Goal: Book appointment/travel/reservation

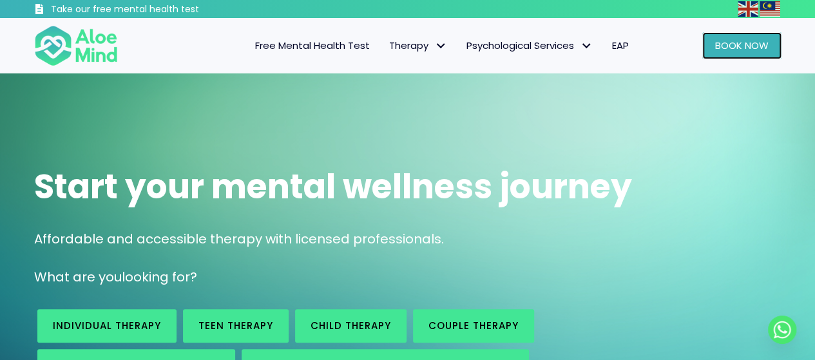
click at [740, 46] on span "Book Now" at bounding box center [741, 46] width 53 height 14
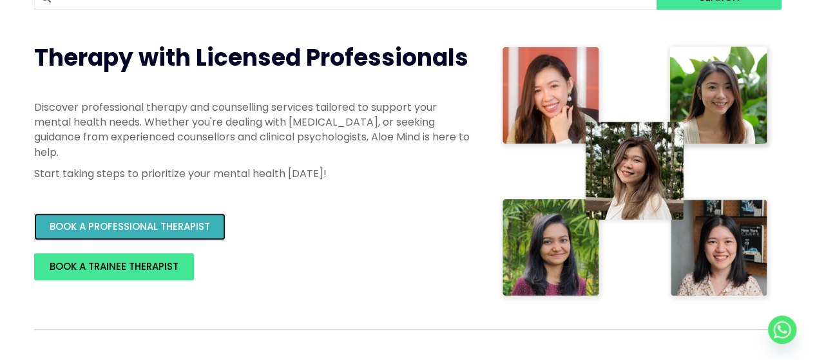
click at [98, 233] on span "BOOK A PROFESSIONAL THERAPIST" at bounding box center [130, 227] width 160 height 14
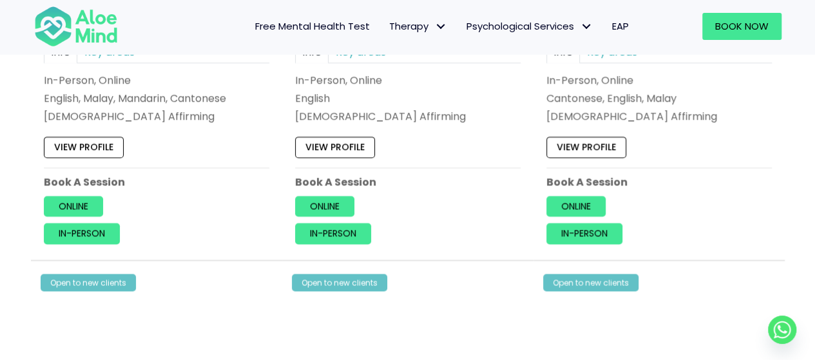
scroll to position [966, 0]
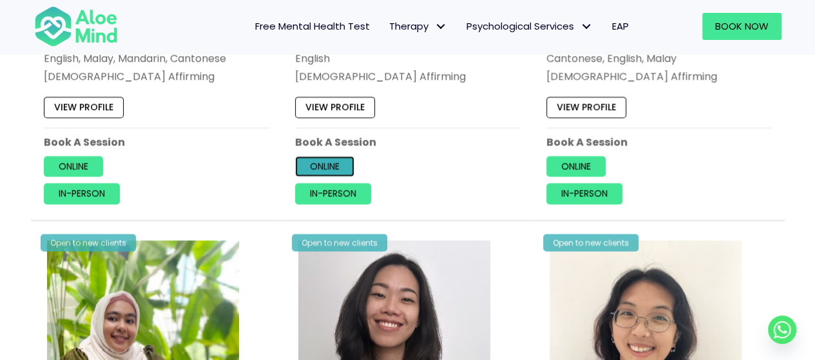
click at [327, 167] on link "Online" at bounding box center [324, 166] width 59 height 21
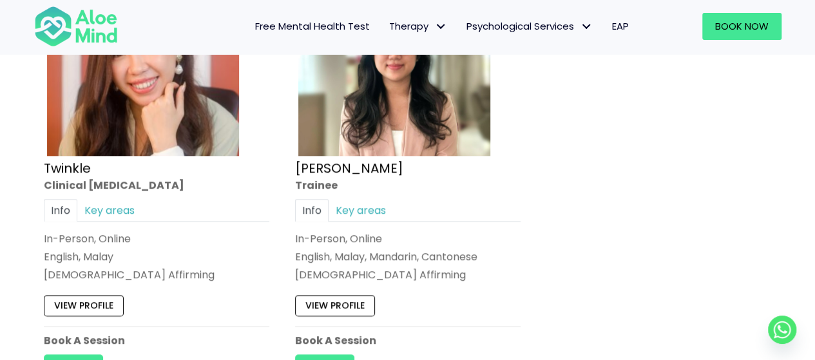
scroll to position [5411, 0]
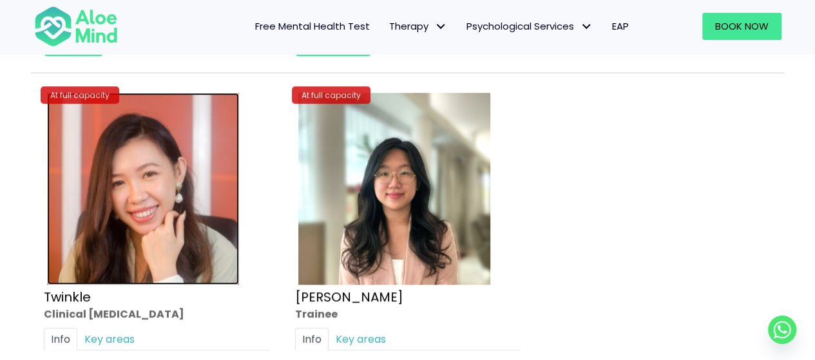
click at [131, 171] on img at bounding box center [143, 189] width 192 height 192
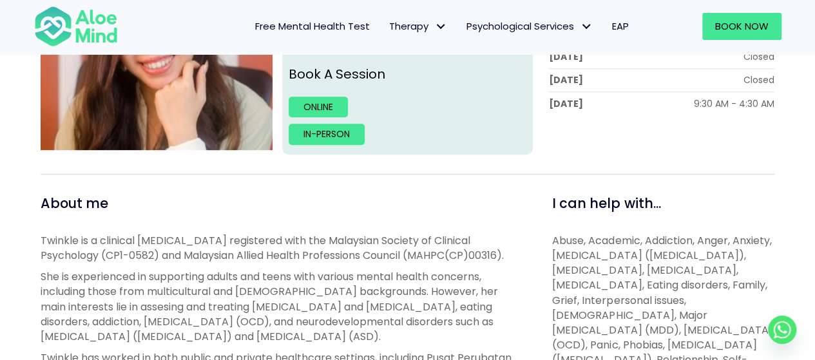
scroll to position [451, 0]
